Goal: Find specific page/section: Locate a particular part of the current website

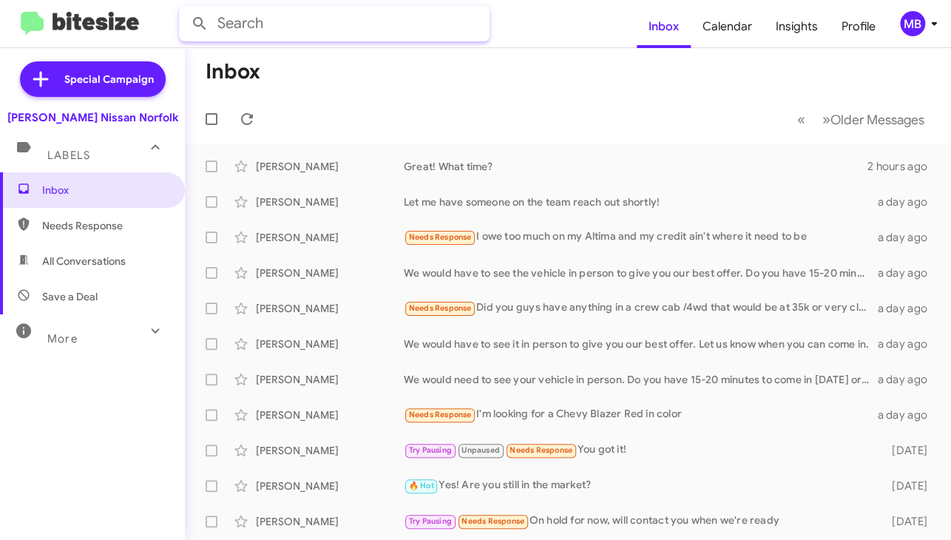
click at [361, 26] on input "text" at bounding box center [334, 24] width 311 height 36
click at [185, 9] on button at bounding box center [200, 24] width 30 height 30
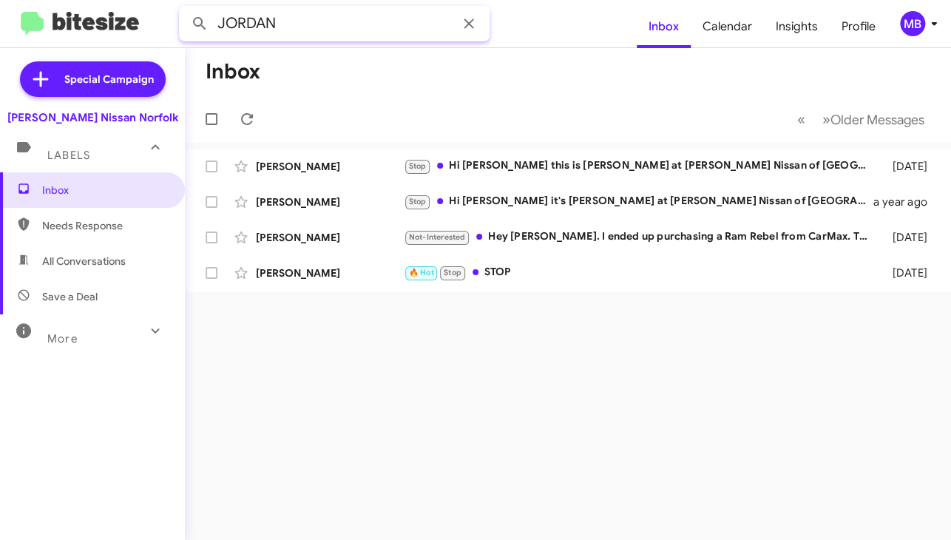
click at [357, 24] on input "JORDAN" at bounding box center [334, 24] width 311 height 36
click at [185, 9] on button at bounding box center [200, 24] width 30 height 30
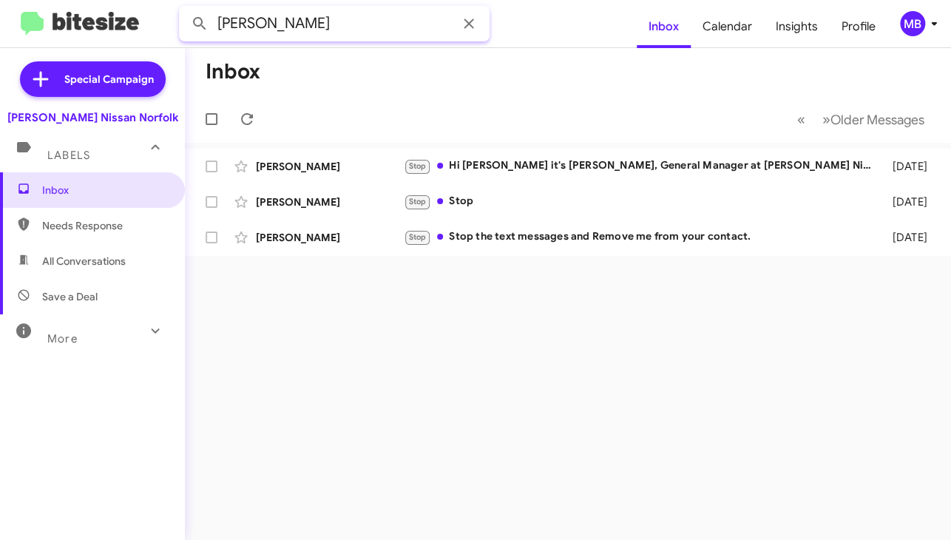
click at [287, 26] on input "[PERSON_NAME]" at bounding box center [334, 24] width 311 height 36
type input "[PERSON_NAME]"
click at [185, 9] on button at bounding box center [200, 24] width 30 height 30
